Goal: Task Accomplishment & Management: Manage account settings

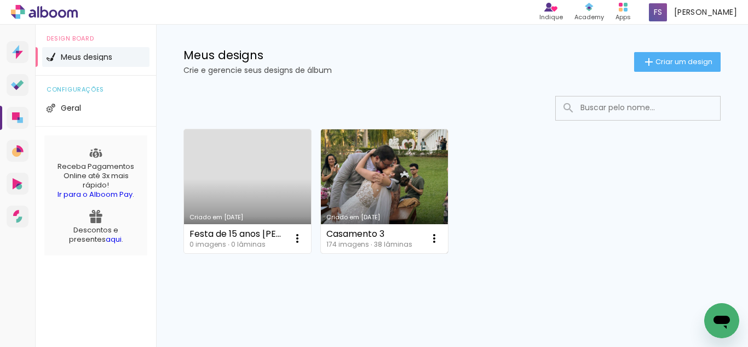
scroll to position [20, 0]
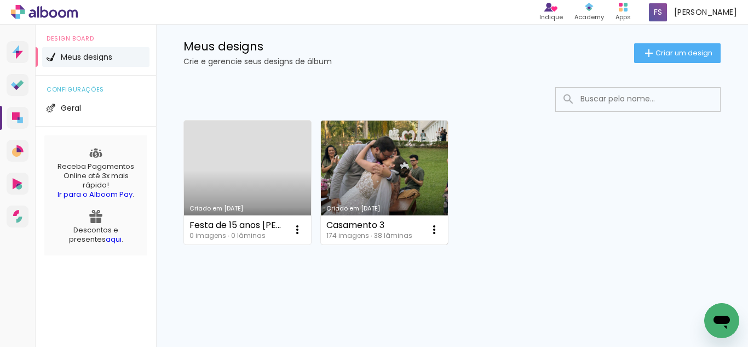
click at [379, 169] on link "Criado em [DATE]" at bounding box center [384, 182] width 127 height 124
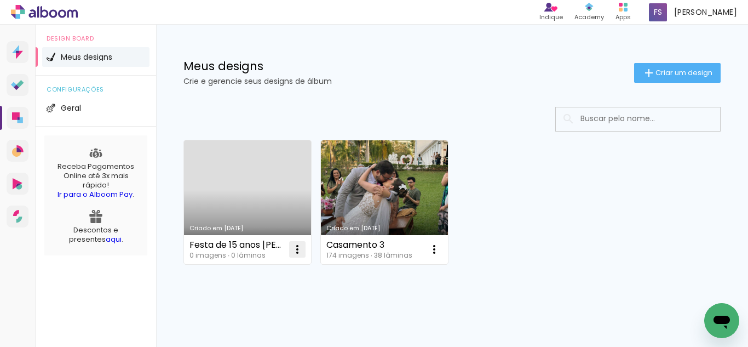
click at [296, 250] on iron-icon at bounding box center [297, 249] width 13 height 13
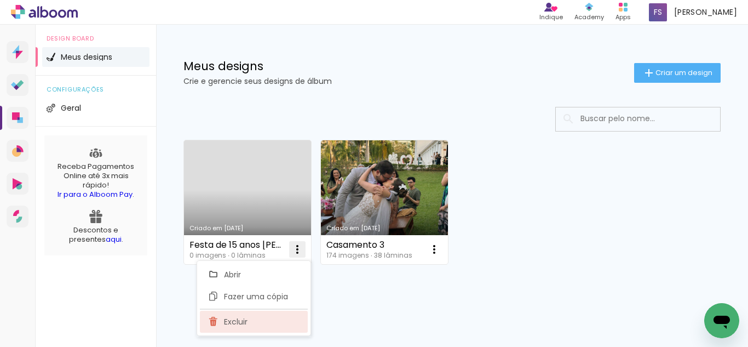
click at [256, 320] on paper-item "Excluir" at bounding box center [254, 322] width 108 height 22
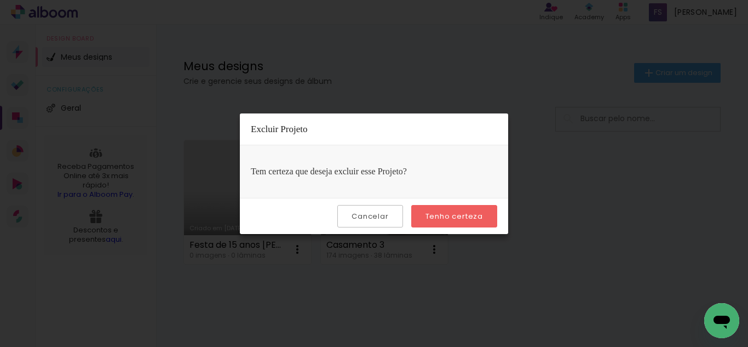
click at [0, 0] on slot "Tenho certeza" at bounding box center [0, 0] width 0 height 0
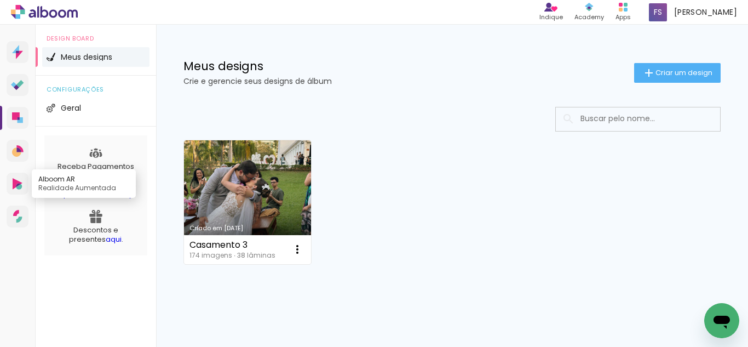
click at [18, 182] on icon at bounding box center [18, 184] width 10 height 12
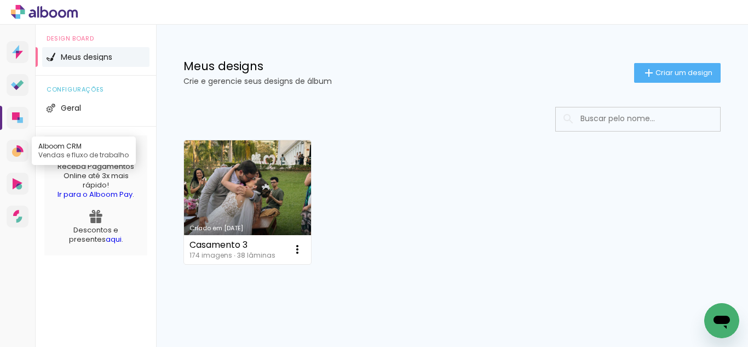
click at [15, 147] on icon at bounding box center [18, 151] width 12 height 12
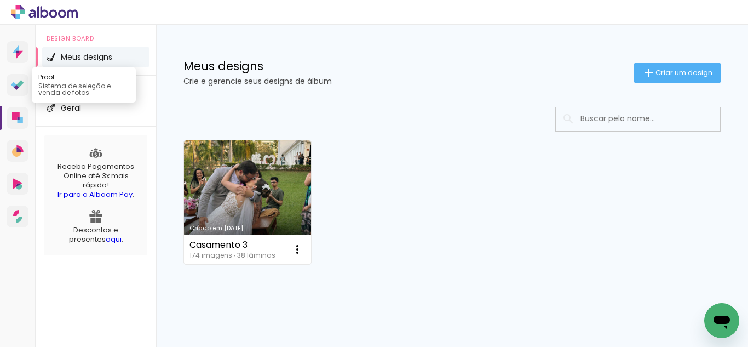
click at [20, 83] on icon at bounding box center [19, 83] width 7 height 7
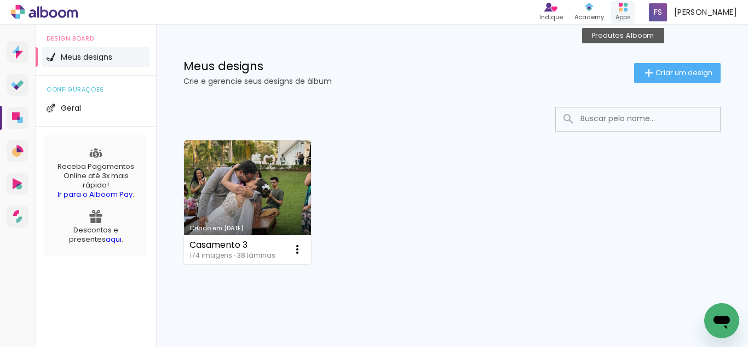
click at [628, 7] on icon at bounding box center [623, 7] width 9 height 9
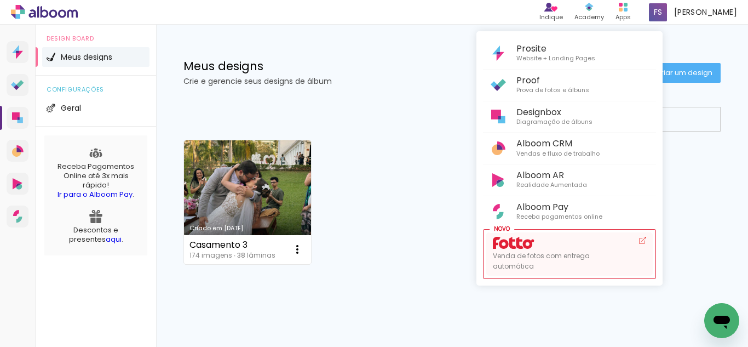
click at [581, 249] on div "Venda de fotos com entrega automática" at bounding box center [561, 254] width 137 height 35
click at [415, 217] on div at bounding box center [374, 173] width 748 height 347
